Goal: Information Seeking & Learning: Learn about a topic

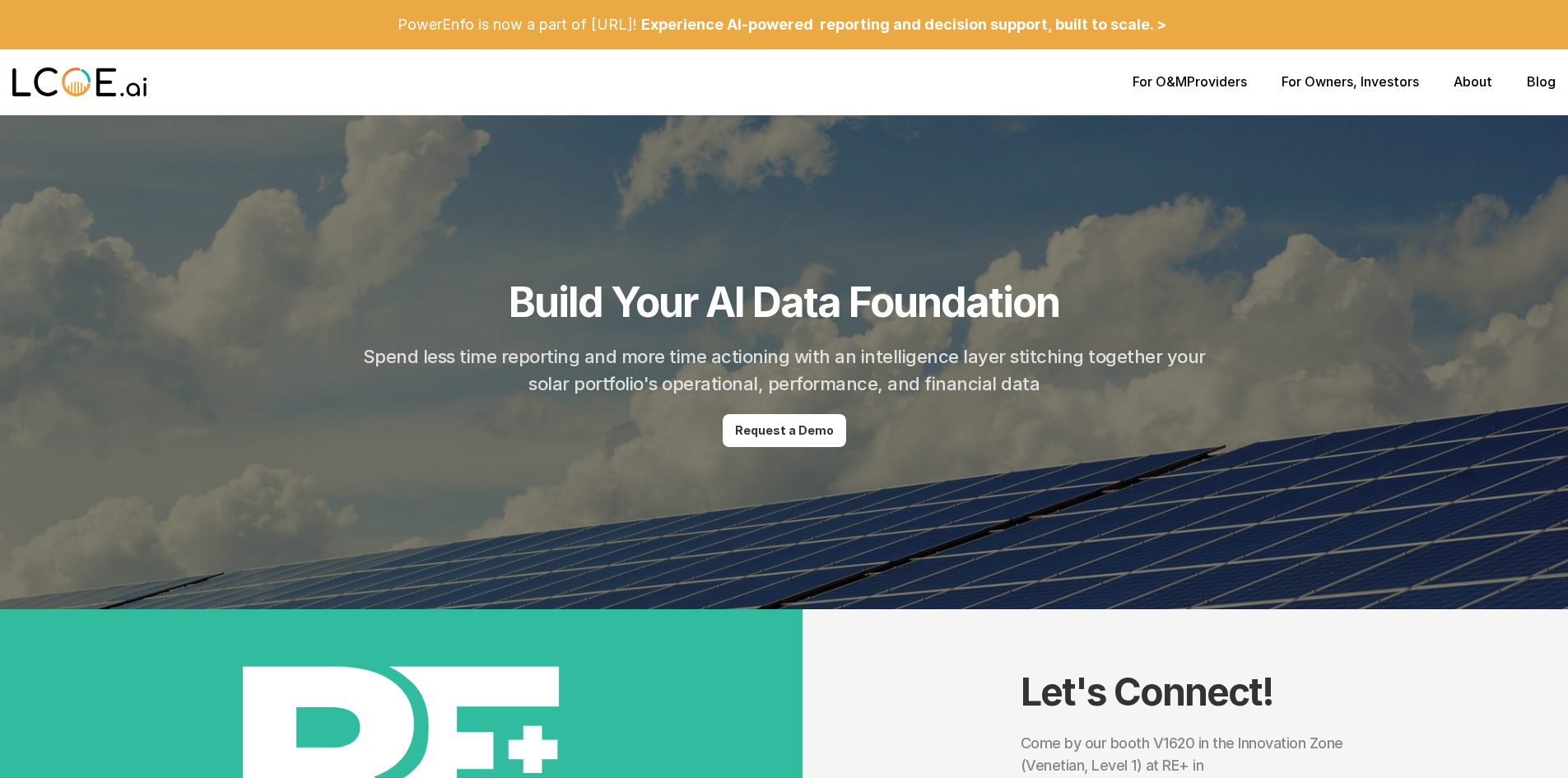
click at [1478, 86] on link "About" at bounding box center [1473, 81] width 39 height 16
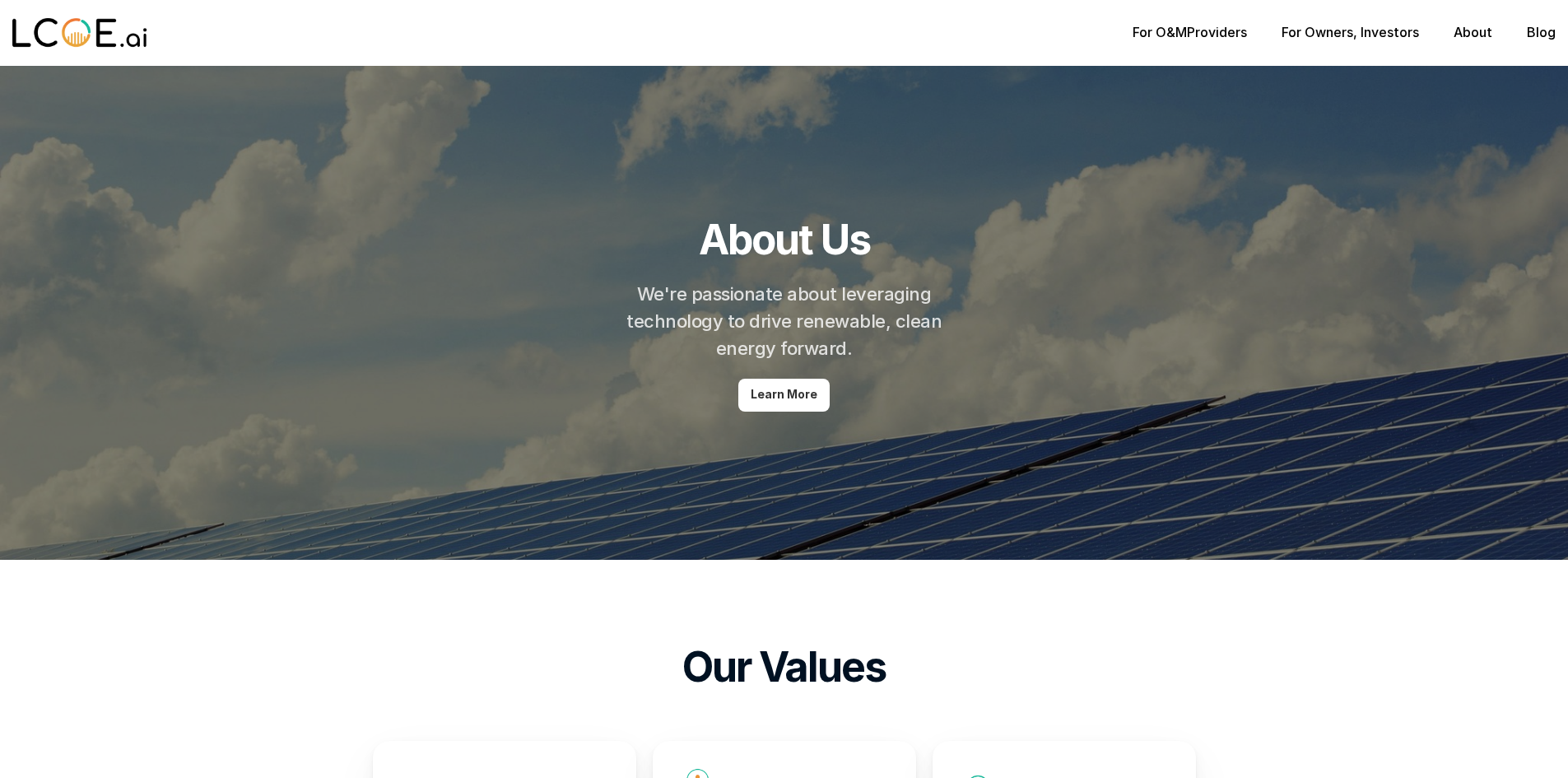
click at [780, 389] on p "Learn More" at bounding box center [783, 395] width 66 height 14
click at [763, 379] on link "Learn More" at bounding box center [784, 395] width 92 height 33
click at [1214, 28] on p "For O&M Providers" at bounding box center [1190, 33] width 115 height 16
click at [1160, 36] on link "For O&M" at bounding box center [1160, 32] width 54 height 16
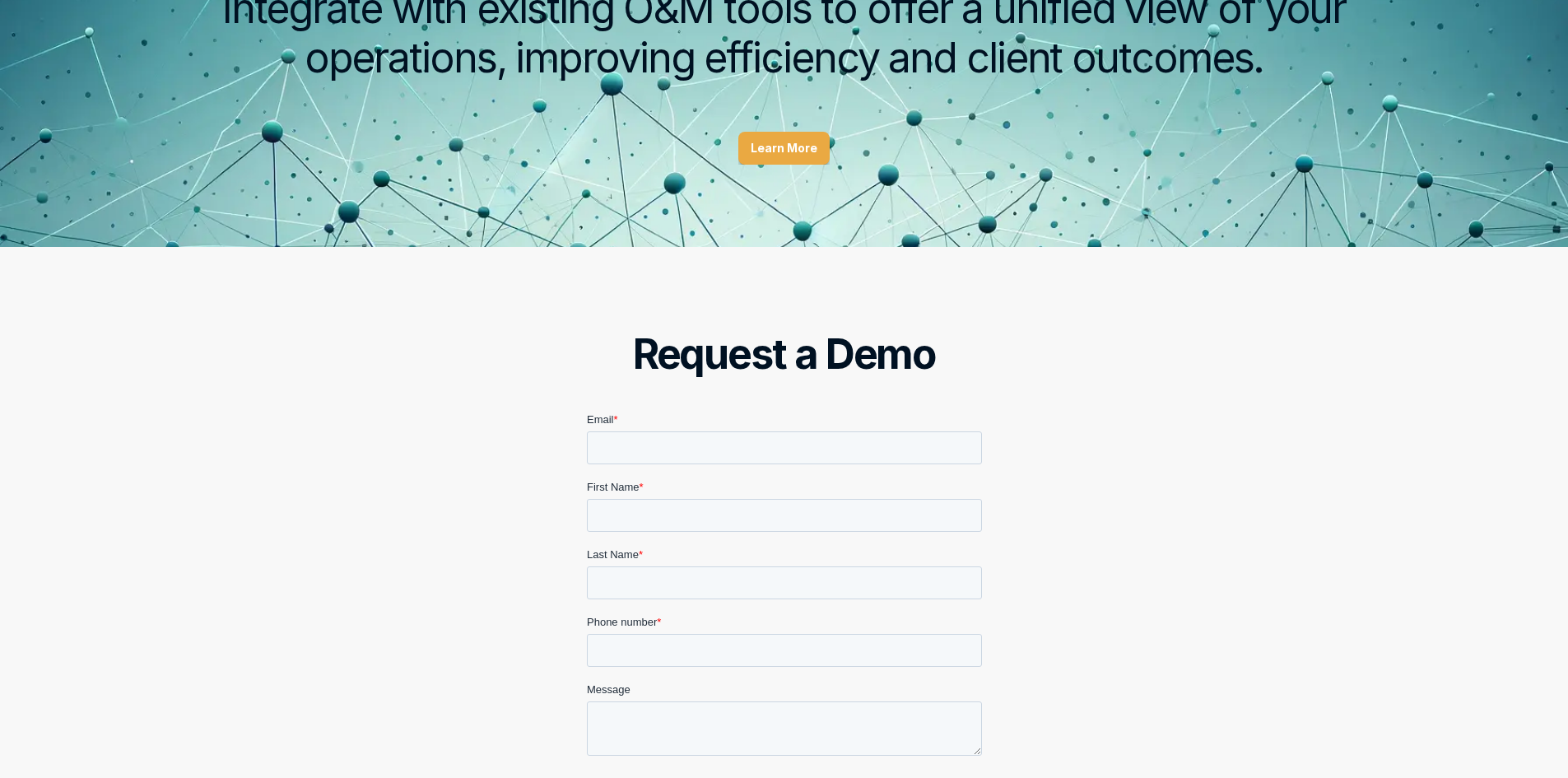
scroll to position [2326, 0]
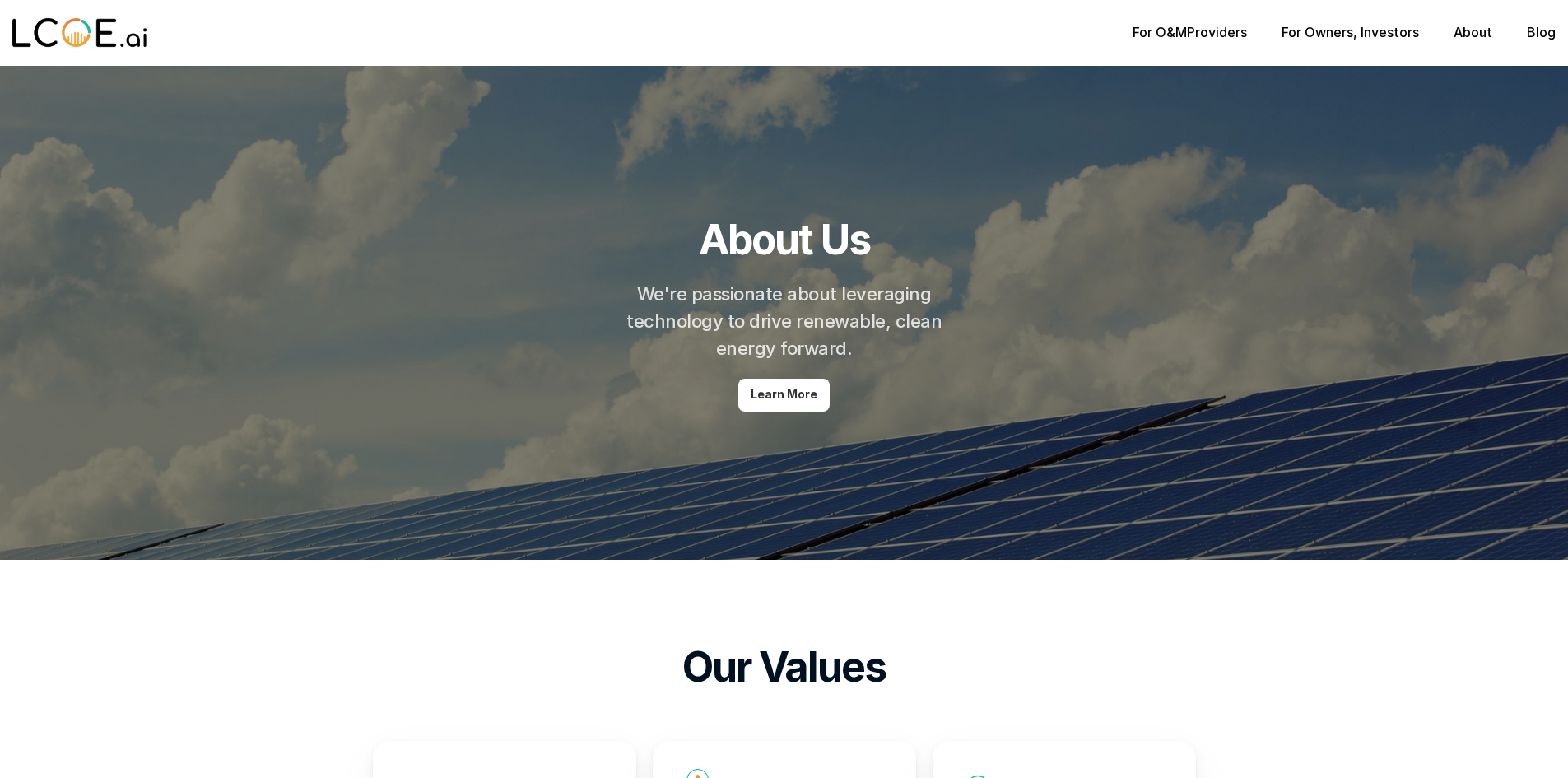
click at [1331, 35] on link "For Owners" at bounding box center [1317, 32] width 72 height 16
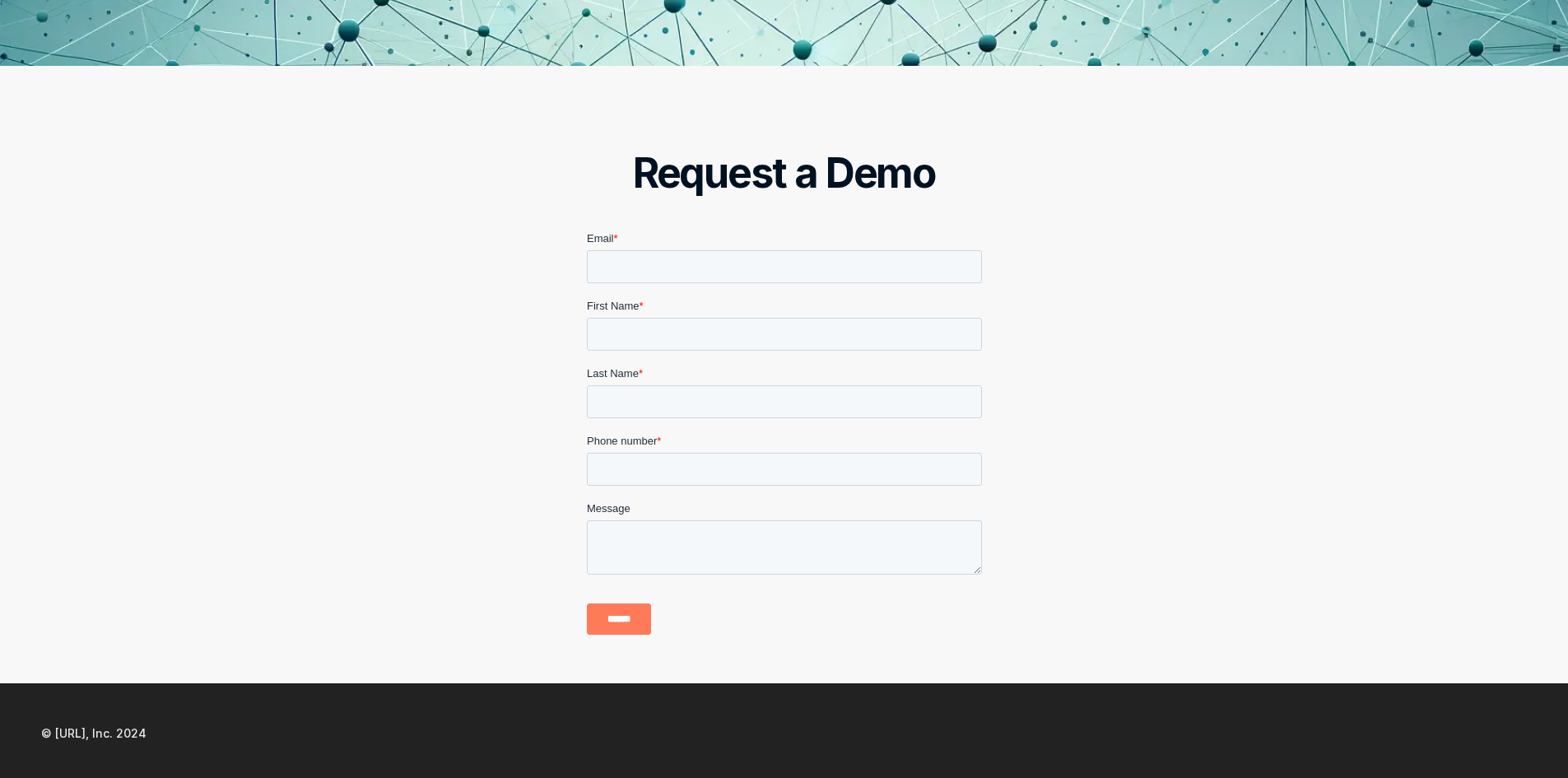
scroll to position [2326, 0]
